Goal: Task Accomplishment & Management: Complete application form

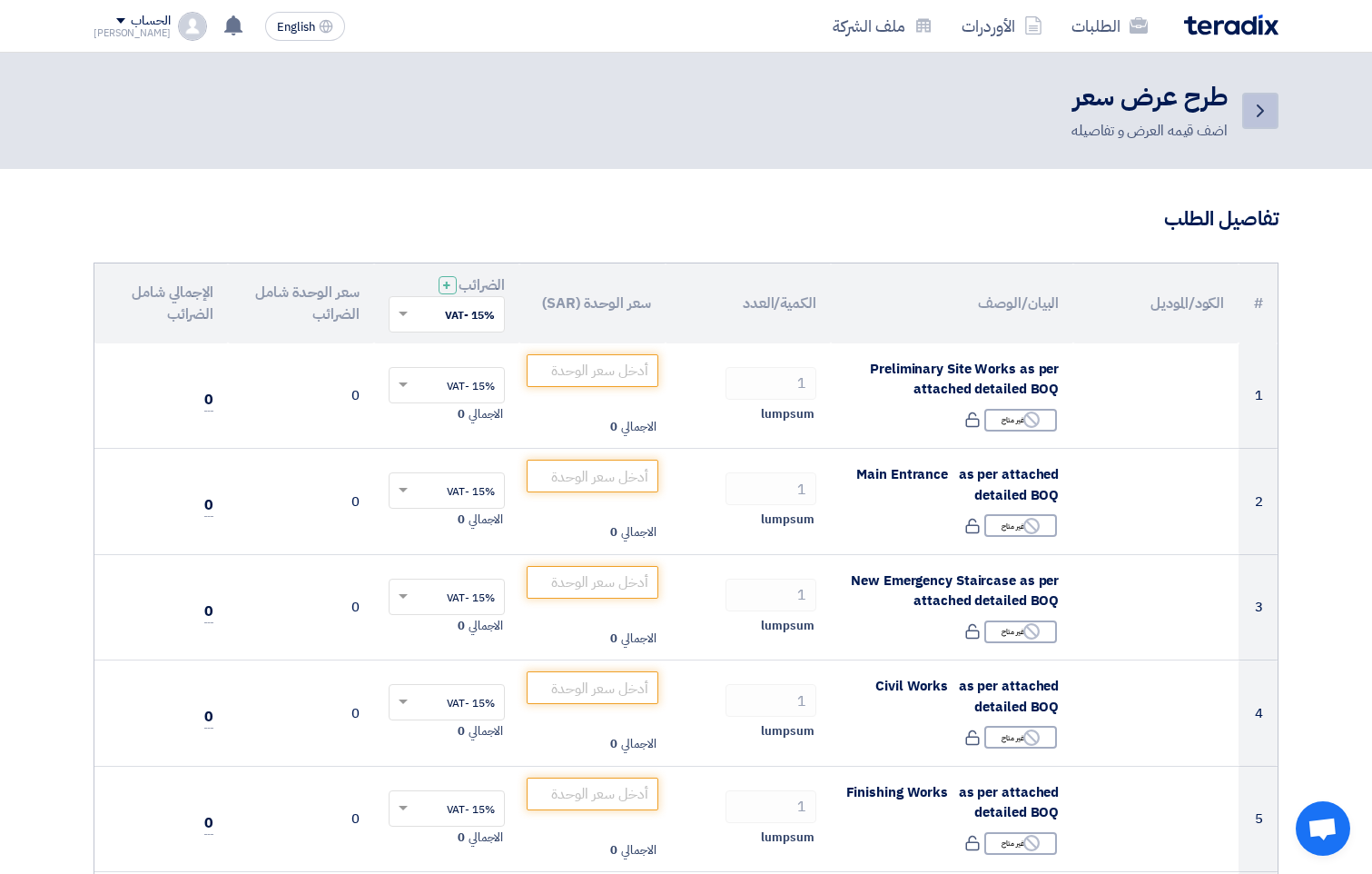
click at [1259, 107] on use at bounding box center [1260, 111] width 7 height 13
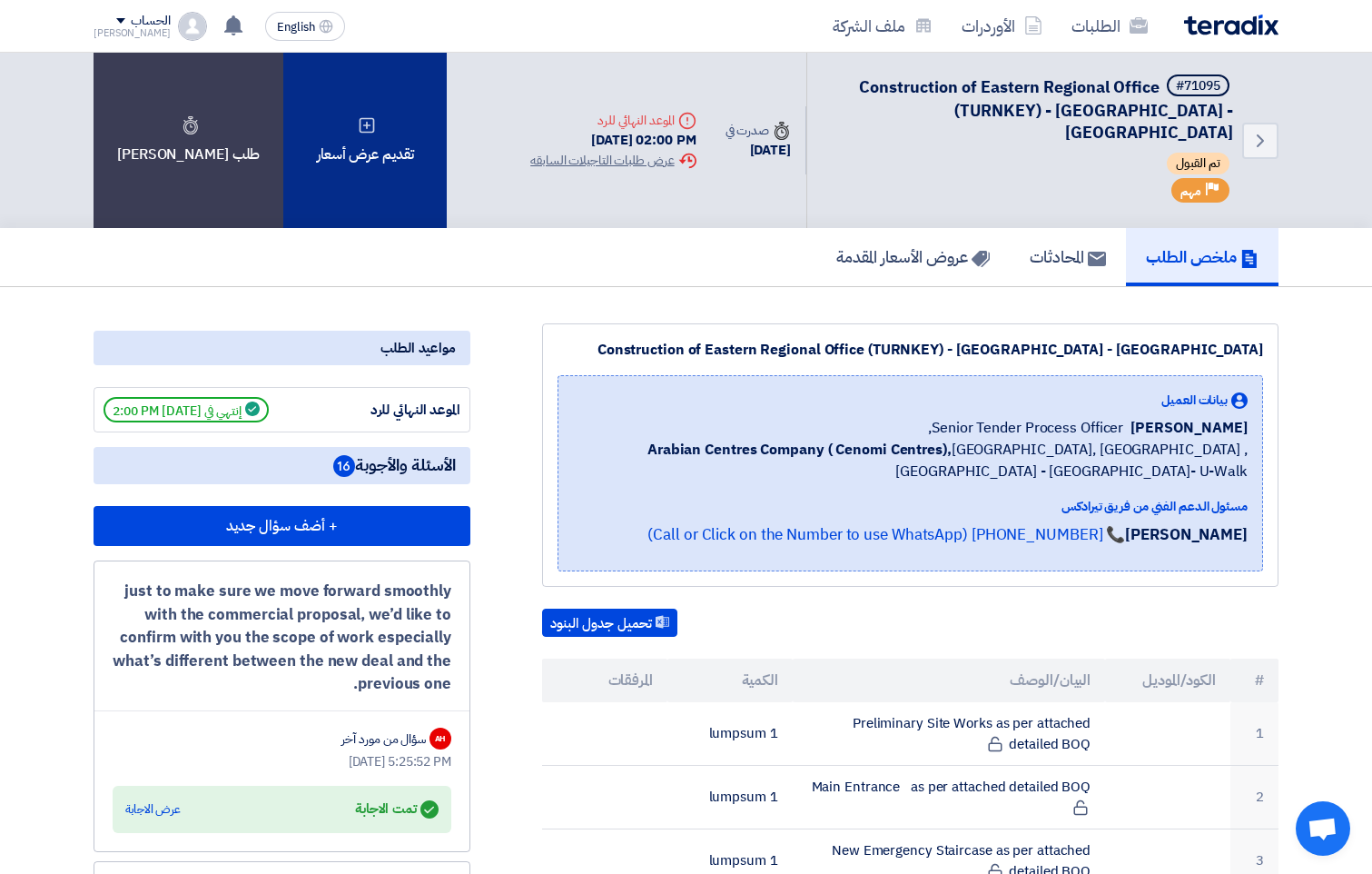
click at [347, 136] on div "تقديم عرض أسعار" at bounding box center [365, 140] width 163 height 175
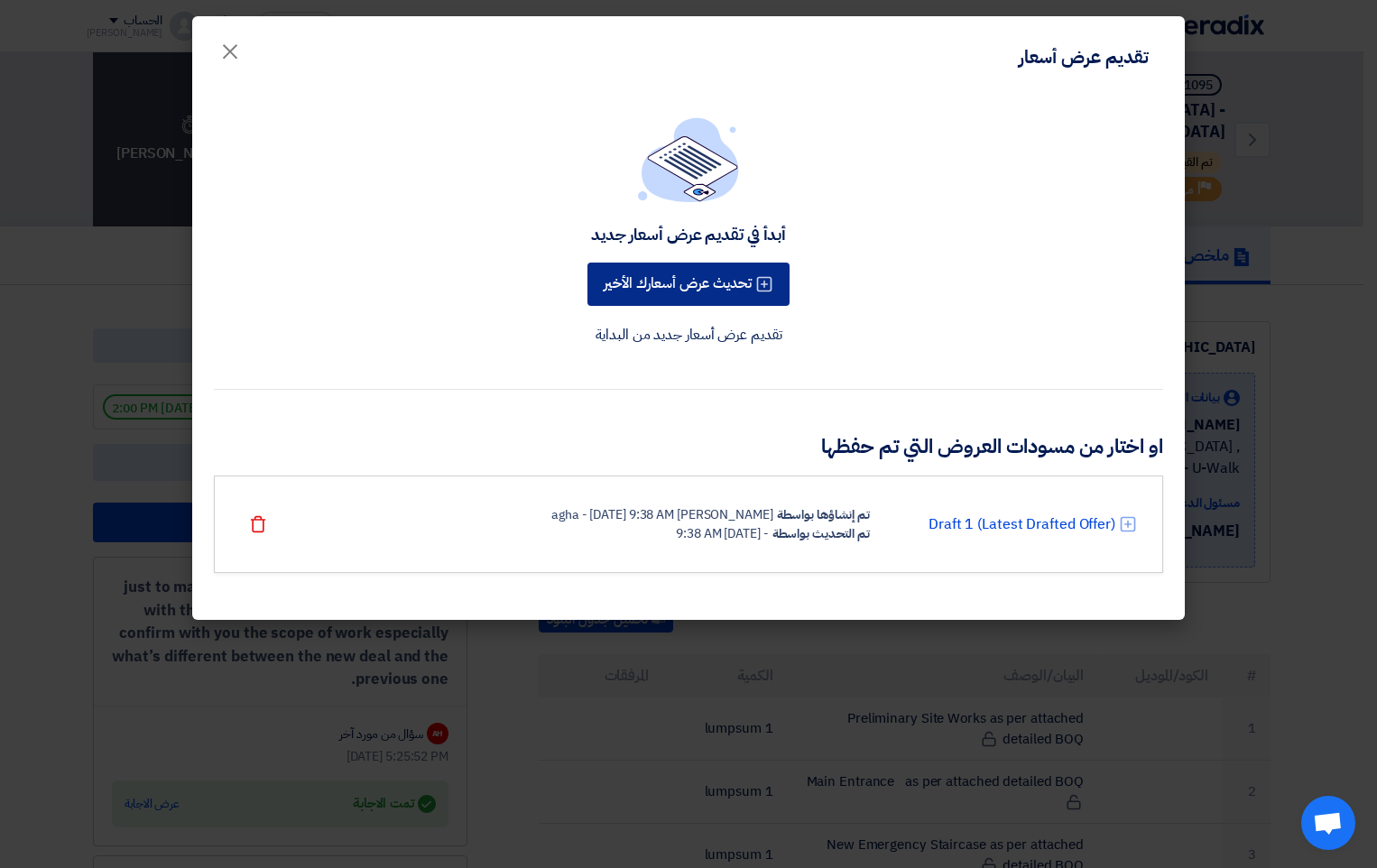
click at [687, 290] on button "تحديث عرض أسعارك الأخير" at bounding box center [688, 284] width 202 height 43
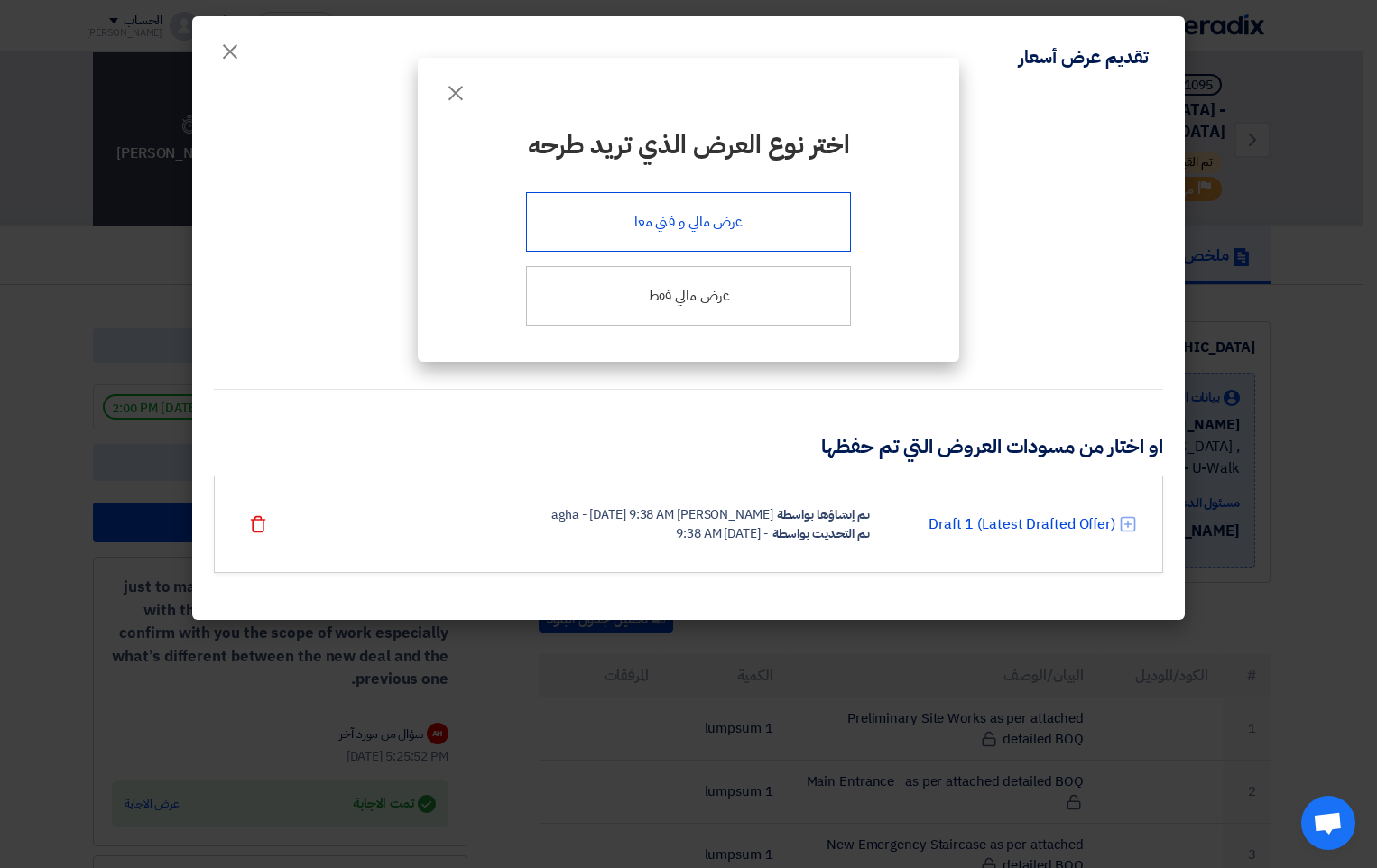
click at [669, 228] on div "عرض مالي و فني معا" at bounding box center [688, 222] width 325 height 60
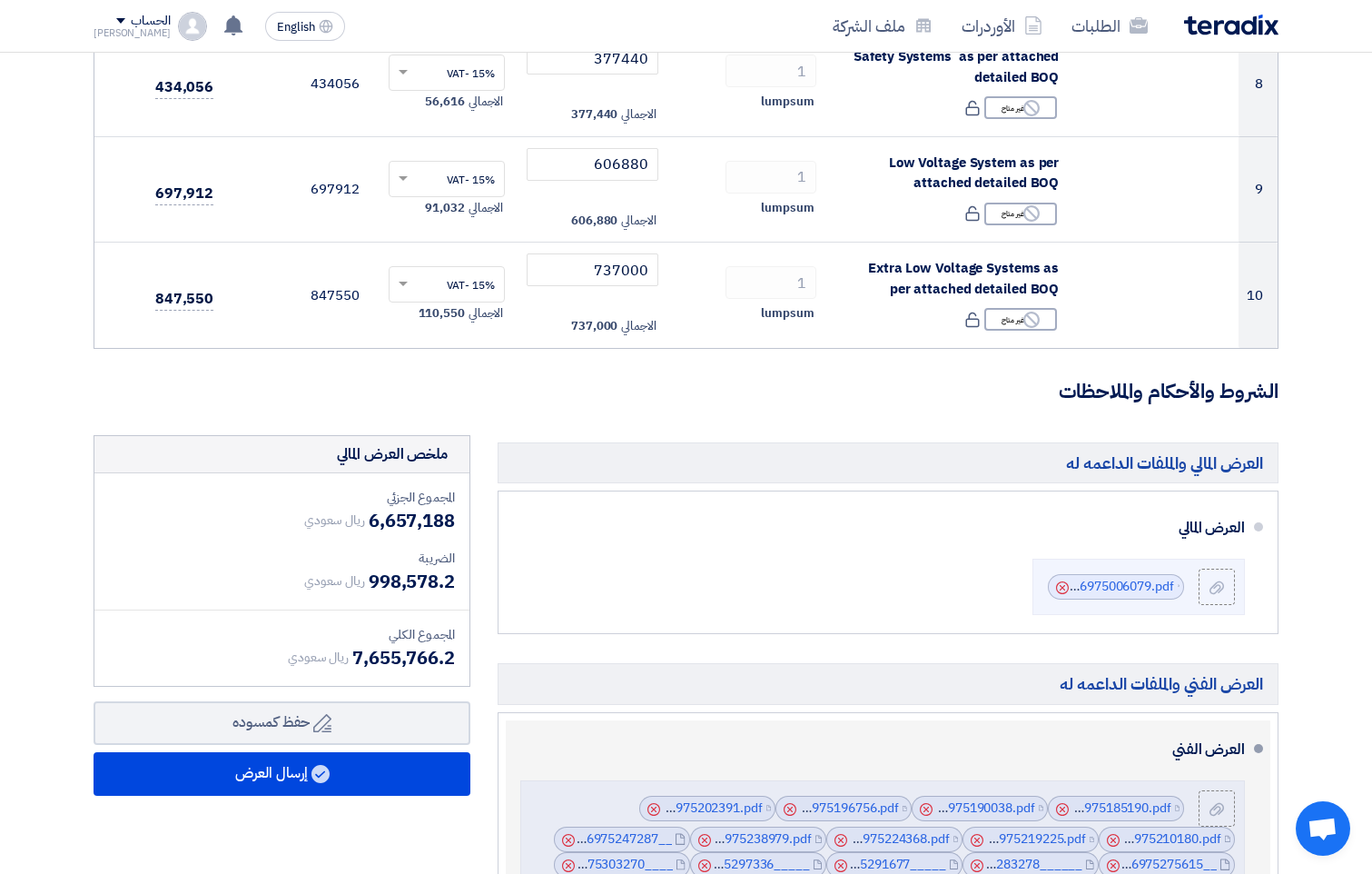
scroll to position [1272, 0]
